Goal: Use online tool/utility: Utilize a website feature to perform a specific function

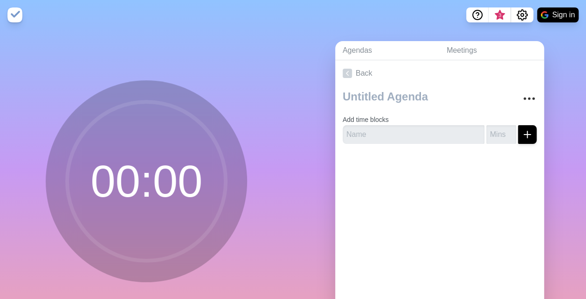
click at [126, 185] on circle at bounding box center [146, 181] width 159 height 159
click at [126, 186] on circle at bounding box center [146, 181] width 159 height 159
click at [413, 139] on input "text" at bounding box center [414, 134] width 142 height 19
click at [153, 180] on circle at bounding box center [146, 181] width 159 height 159
click at [153, 181] on circle at bounding box center [146, 181] width 159 height 159
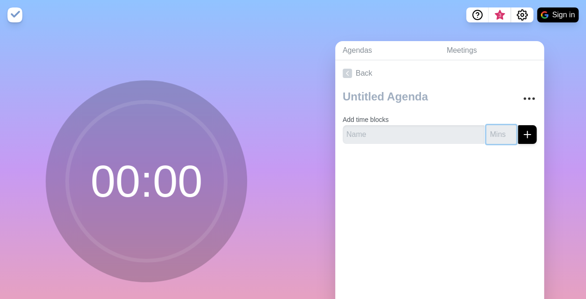
click at [494, 134] on input "number" at bounding box center [502, 134] width 30 height 19
click at [413, 137] on input "text" at bounding box center [414, 134] width 142 height 19
type input "J"
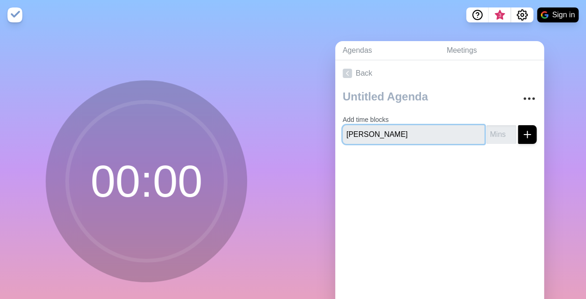
type input "[PERSON_NAME]"
click at [499, 132] on input "1" at bounding box center [502, 134] width 30 height 19
type input "2"
click at [499, 132] on input "2" at bounding box center [502, 134] width 30 height 19
click at [522, 134] on icon "submit" at bounding box center [527, 134] width 11 height 11
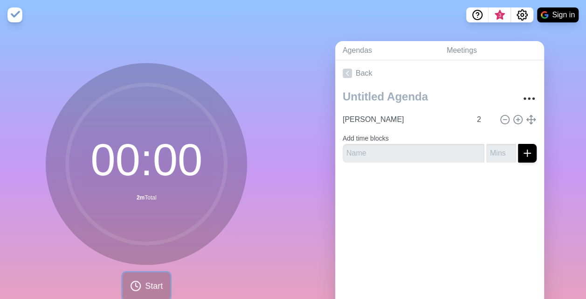
click at [139, 293] on button "Start" at bounding box center [147, 286] width 48 height 28
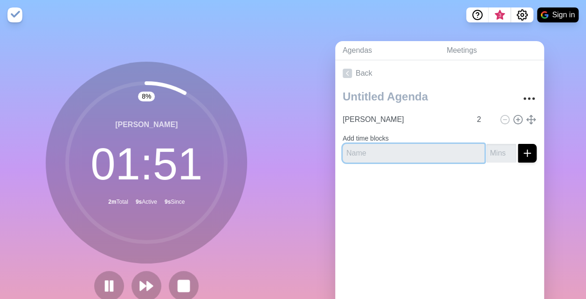
click at [395, 151] on input "text" at bounding box center [414, 153] width 142 height 19
type input "Next"
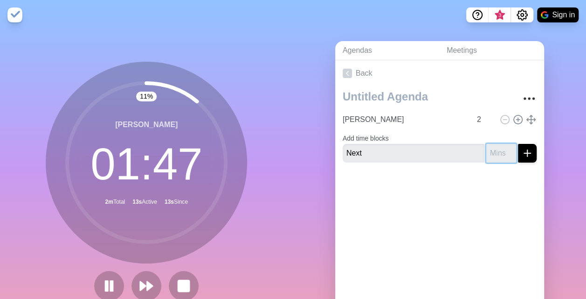
click at [494, 156] on input "number" at bounding box center [502, 153] width 30 height 19
type input "8"
click at [505, 194] on div at bounding box center [439, 188] width 209 height 37
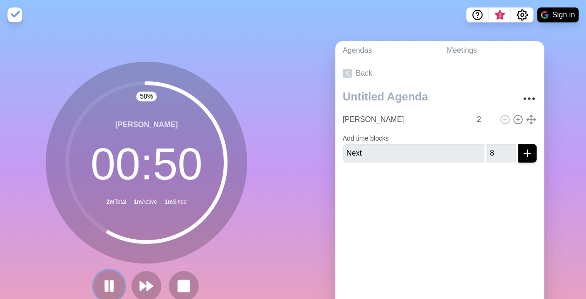
click at [111, 287] on rect at bounding box center [112, 285] width 3 height 10
click at [106, 287] on polygon at bounding box center [109, 285] width 9 height 11
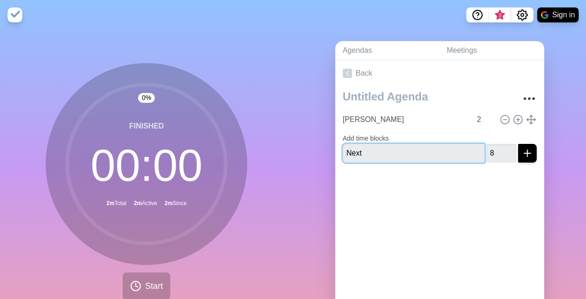
drag, startPoint x: 359, startPoint y: 153, endPoint x: 327, endPoint y: 153, distance: 32.2
click at [327, 153] on div "Agendas Meetings Back [PERSON_NAME] 2 Add time blocks Next 8" at bounding box center [439, 185] width 293 height 310
click at [380, 148] on input "Next" at bounding box center [414, 153] width 142 height 19
drag, startPoint x: 367, startPoint y: 153, endPoint x: 341, endPoint y: 154, distance: 25.2
click at [343, 154] on input "Next" at bounding box center [414, 153] width 142 height 19
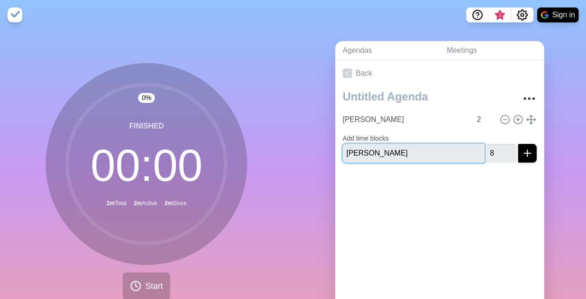
type input "[PERSON_NAME]"
click at [522, 153] on icon "submit" at bounding box center [527, 152] width 11 height 11
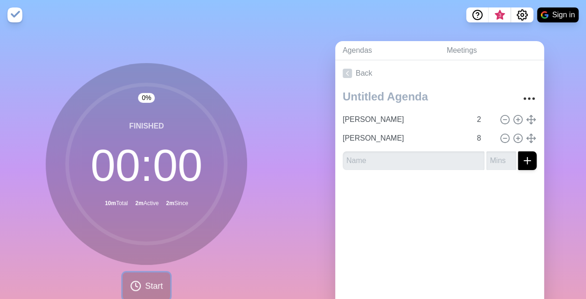
click at [148, 279] on span "Start" at bounding box center [154, 285] width 18 height 13
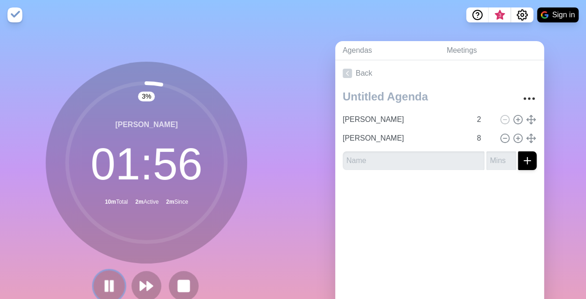
click at [106, 285] on icon at bounding box center [109, 286] width 16 height 16
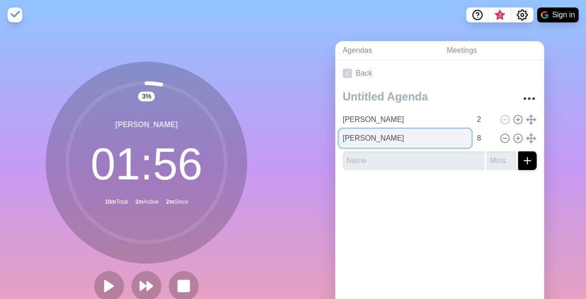
click at [384, 145] on input "[PERSON_NAME]" at bounding box center [405, 138] width 132 height 19
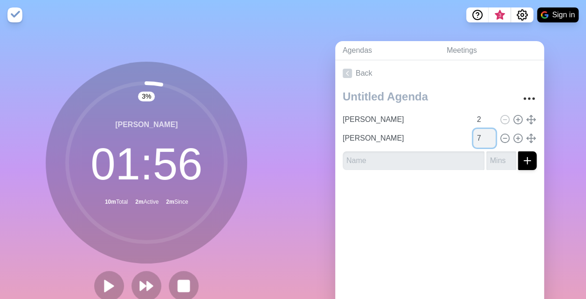
click at [480, 142] on input "7" at bounding box center [484, 138] width 22 height 19
click at [481, 135] on input "8" at bounding box center [484, 138] width 22 height 19
type input "7"
click at [483, 140] on input "7" at bounding box center [484, 138] width 22 height 19
click at [530, 159] on div "[PERSON_NAME] 2 [PERSON_NAME] 7" at bounding box center [439, 131] width 209 height 91
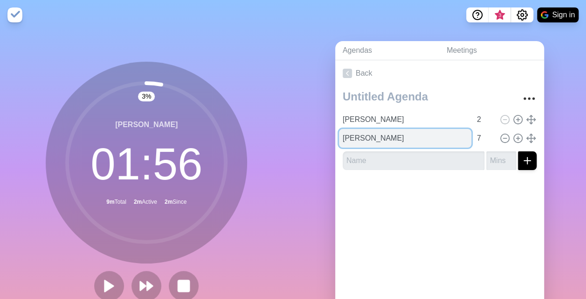
click at [355, 142] on input "[PERSON_NAME]" at bounding box center [405, 138] width 132 height 19
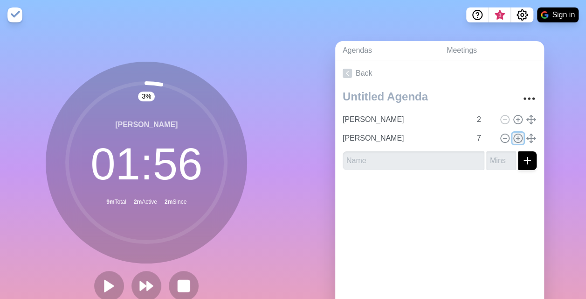
click at [516, 138] on line at bounding box center [517, 138] width 3 height 0
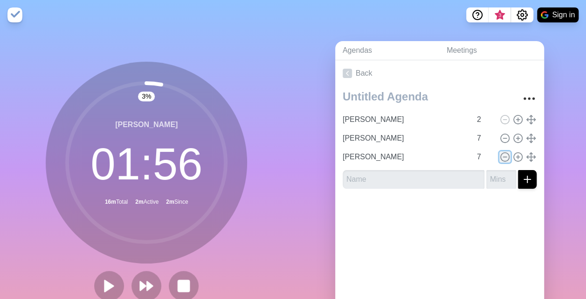
click at [500, 153] on icon at bounding box center [505, 157] width 10 height 10
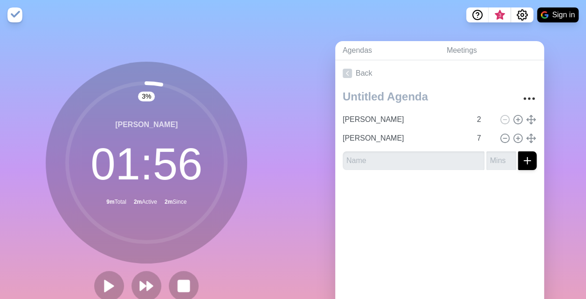
click at [532, 148] on div "[PERSON_NAME] 2 [PERSON_NAME] 7" at bounding box center [439, 131] width 209 height 91
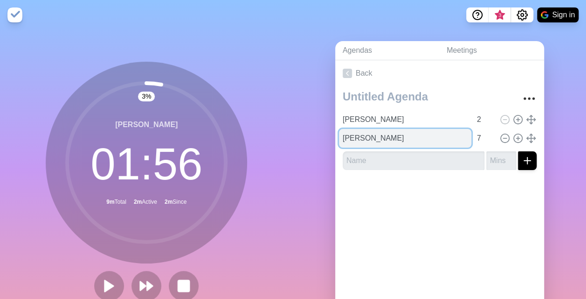
click at [410, 134] on input "[PERSON_NAME]" at bounding box center [405, 138] width 132 height 19
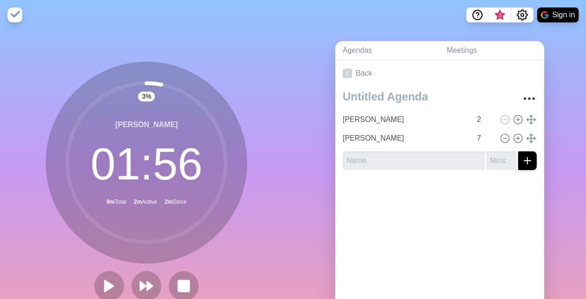
click at [174, 158] on circle at bounding box center [146, 162] width 159 height 159
click at [196, 174] on circle at bounding box center [146, 162] width 159 height 159
click at [104, 285] on polygon at bounding box center [108, 285] width 9 height 12
click at [106, 285] on icon at bounding box center [109, 286] width 16 height 16
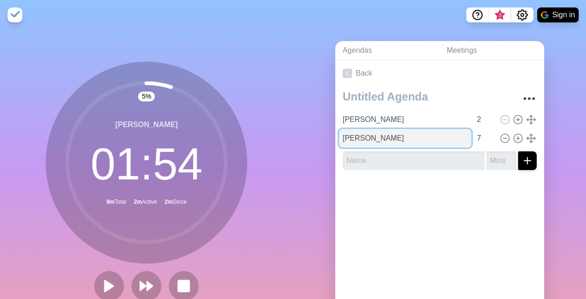
click at [423, 138] on input "[PERSON_NAME]" at bounding box center [405, 138] width 132 height 19
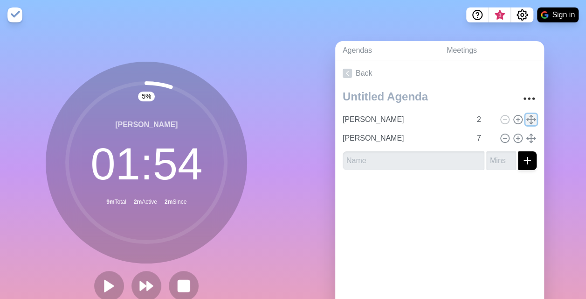
click at [526, 119] on icon at bounding box center [531, 119] width 10 height 10
drag, startPoint x: 521, startPoint y: 119, endPoint x: 532, endPoint y: 111, distance: 13.6
click at [532, 111] on div "[PERSON_NAME] 2 [PERSON_NAME] 7" at bounding box center [439, 131] width 209 height 91
click at [473, 138] on input "7" at bounding box center [484, 138] width 22 height 19
click at [473, 139] on input "7" at bounding box center [484, 138] width 22 height 19
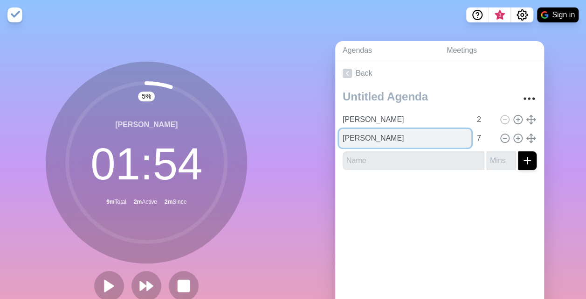
click at [397, 139] on input "[PERSON_NAME]" at bounding box center [405, 138] width 132 height 19
click at [426, 137] on input "[PERSON_NAME]" at bounding box center [405, 138] width 132 height 19
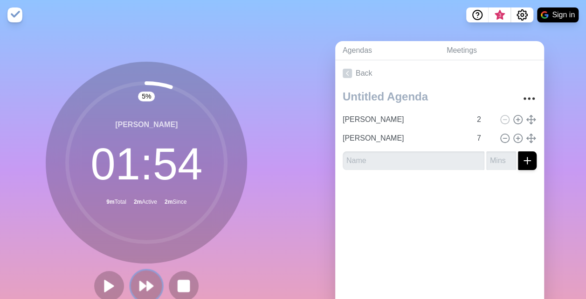
click at [142, 282] on icon at bounding box center [147, 286] width 16 height 16
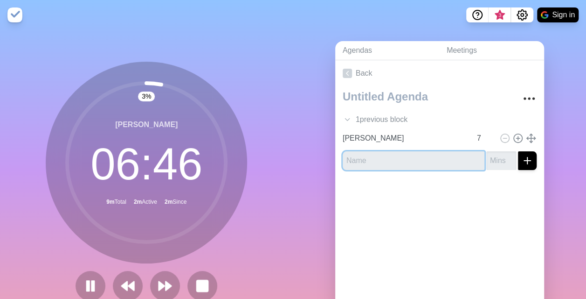
click at [376, 162] on input "text" at bounding box center [414, 160] width 142 height 19
type input "Next"
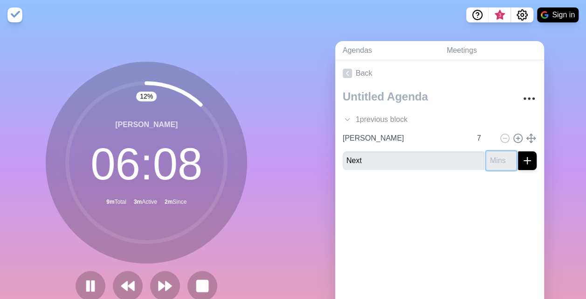
click at [494, 159] on input "number" at bounding box center [502, 160] width 30 height 19
click at [502, 158] on input "1" at bounding box center [502, 160] width 30 height 19
click at [499, 162] on input "0" at bounding box center [502, 160] width 30 height 19
click at [499, 162] on input "-1" at bounding box center [502, 160] width 30 height 19
click at [499, 162] on input "-2" at bounding box center [502, 160] width 30 height 19
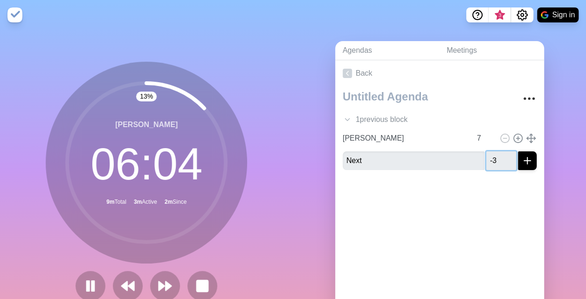
click at [499, 162] on input "-3" at bounding box center [502, 160] width 30 height 19
click at [499, 162] on input "-4" at bounding box center [502, 160] width 30 height 19
click at [501, 156] on input "-3" at bounding box center [502, 160] width 30 height 19
click at [501, 156] on input "-2" at bounding box center [502, 160] width 30 height 19
click at [501, 156] on input "-1" at bounding box center [502, 160] width 30 height 19
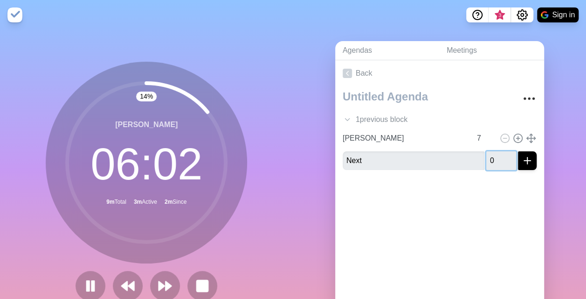
click at [501, 156] on input "0" at bounding box center [502, 160] width 30 height 19
click at [501, 156] on input "1" at bounding box center [502, 160] width 30 height 19
click at [501, 156] on input "2" at bounding box center [502, 160] width 30 height 19
click at [501, 156] on input "3" at bounding box center [502, 160] width 30 height 19
click at [501, 156] on input "4" at bounding box center [502, 160] width 30 height 19
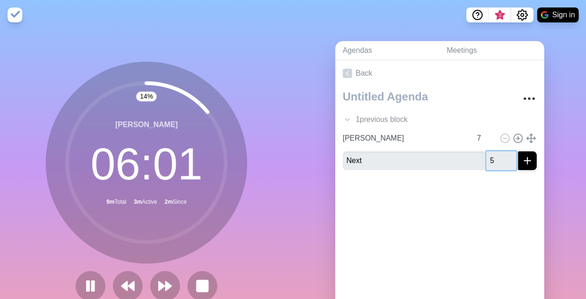
click at [501, 156] on input "5" at bounding box center [502, 160] width 30 height 19
click at [501, 156] on input "6" at bounding box center [502, 160] width 30 height 19
click at [501, 156] on input "7" at bounding box center [502, 160] width 30 height 19
type input "8"
click at [501, 156] on input "8" at bounding box center [502, 160] width 30 height 19
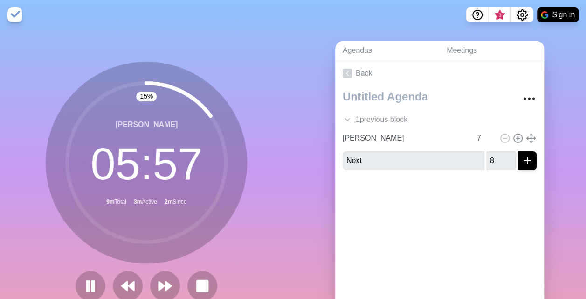
click at [473, 205] on div at bounding box center [439, 195] width 209 height 37
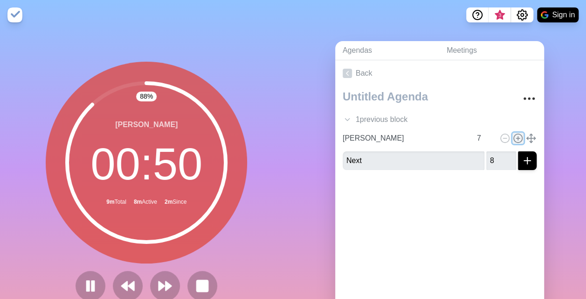
click at [513, 136] on icon at bounding box center [518, 138] width 10 height 10
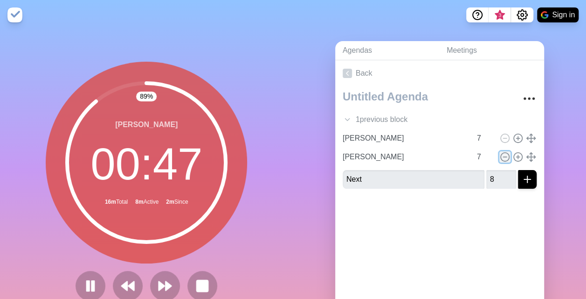
click at [500, 155] on icon at bounding box center [505, 157] width 10 height 10
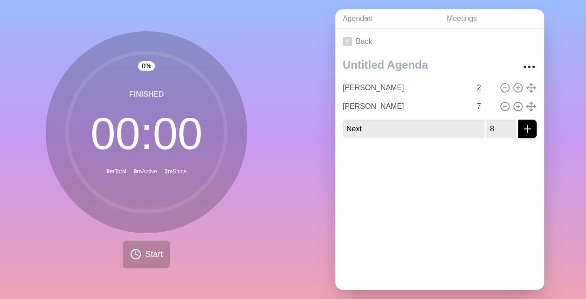
scroll to position [47, 0]
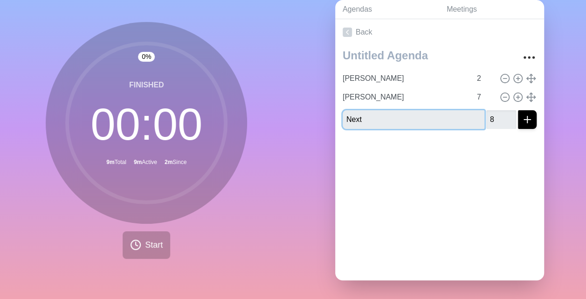
click at [442, 114] on input "Next" at bounding box center [414, 119] width 142 height 19
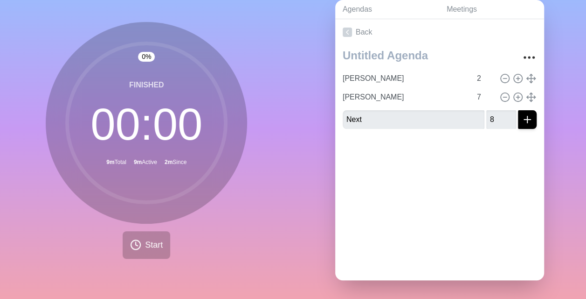
click at [427, 173] on div "Back [PERSON_NAME] 2 [PERSON_NAME] 7 Next 8" at bounding box center [439, 149] width 209 height 261
click at [147, 238] on span "Start" at bounding box center [154, 244] width 18 height 13
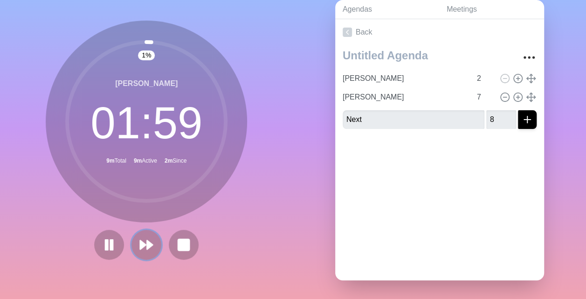
click at [147, 237] on icon at bounding box center [146, 244] width 15 height 15
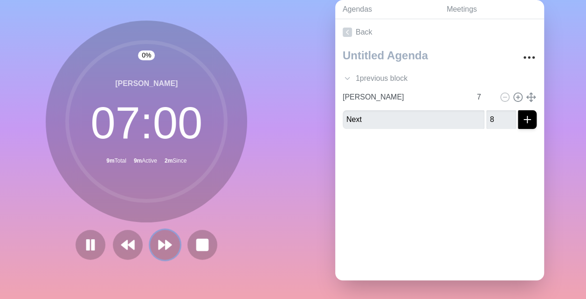
click at [150, 236] on button at bounding box center [165, 245] width 30 height 30
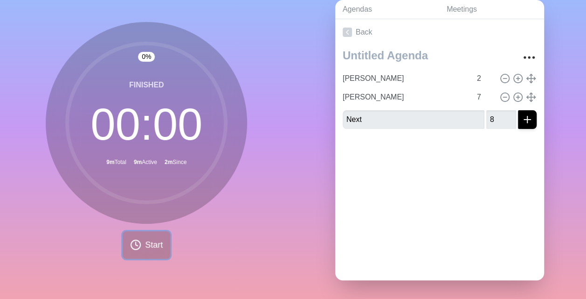
click at [146, 238] on span "Start" at bounding box center [154, 244] width 18 height 13
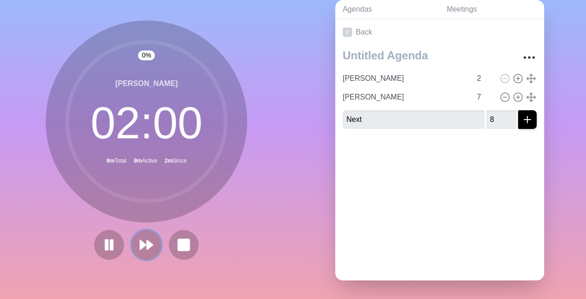
click at [147, 240] on polygon at bounding box center [150, 244] width 6 height 9
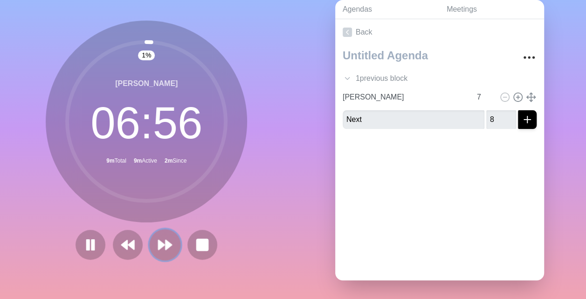
click at [170, 239] on button at bounding box center [165, 244] width 31 height 31
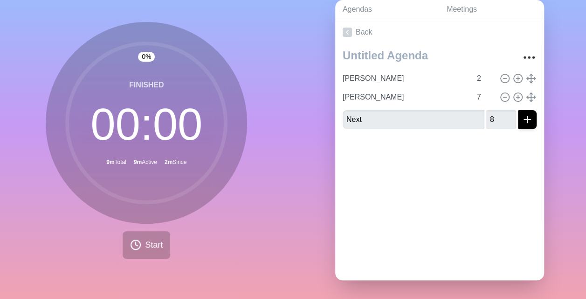
click at [266, 174] on div "0 % Finished 00 : 00 9m Total 9m Active 2m Since Start" at bounding box center [146, 144] width 293 height 310
